Goal: Task Accomplishment & Management: Use online tool/utility

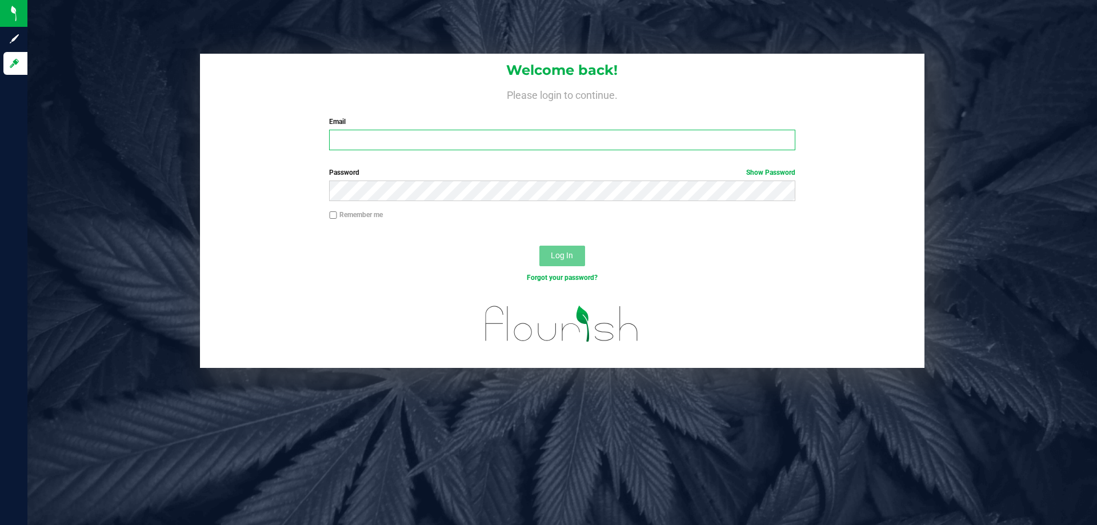
click at [383, 144] on input "Email" at bounding box center [561, 140] width 465 height 21
type input "[EMAIL_ADDRESS][DOMAIN_NAME]"
click at [539, 246] on button "Log In" at bounding box center [562, 256] width 46 height 21
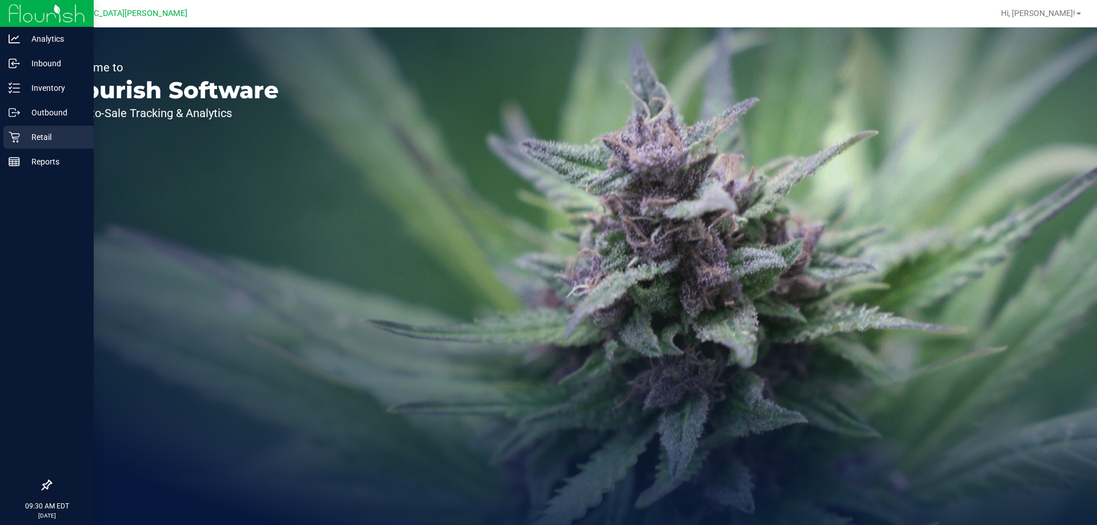
click at [8, 147] on div "Retail" at bounding box center [48, 137] width 90 height 23
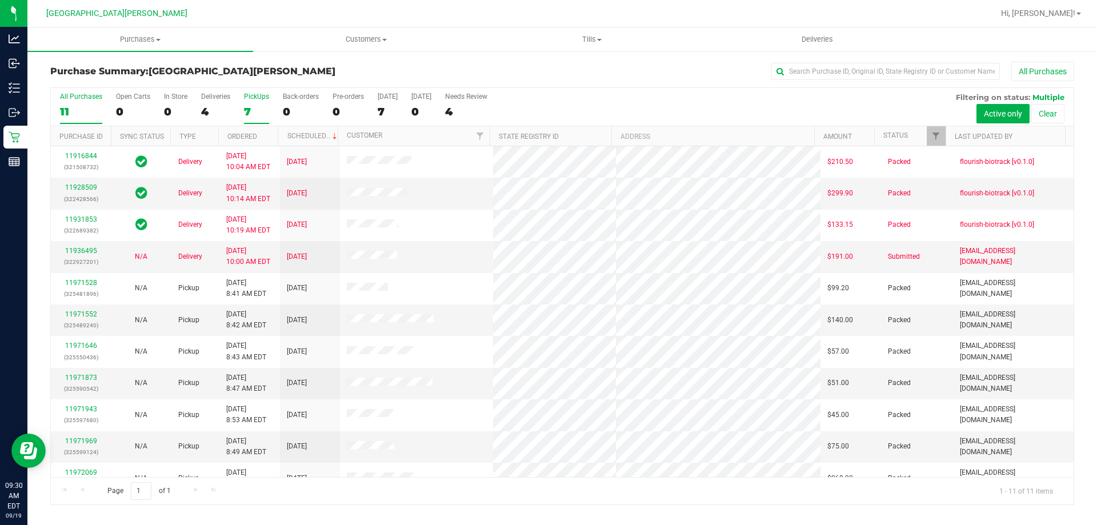
click at [251, 111] on div "7" at bounding box center [256, 111] width 25 height 13
click at [0, 0] on input "PickUps 7" at bounding box center [0, 0] width 0 height 0
